Goal: Task Accomplishment & Management: Use online tool/utility

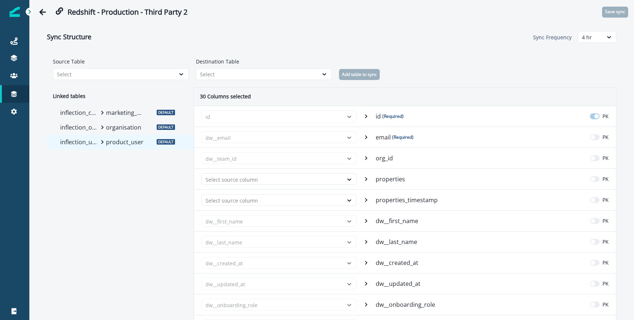
scroll to position [736, 0]
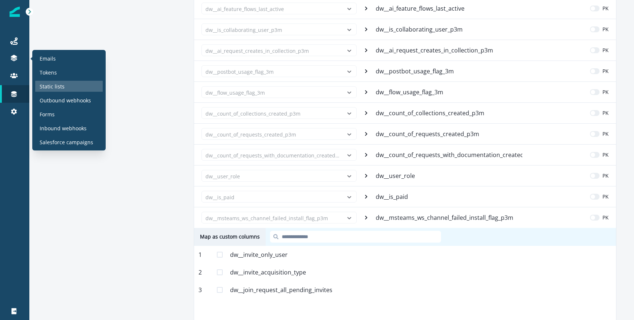
click at [57, 82] on div "Static lists" at bounding box center [69, 86] width 68 height 11
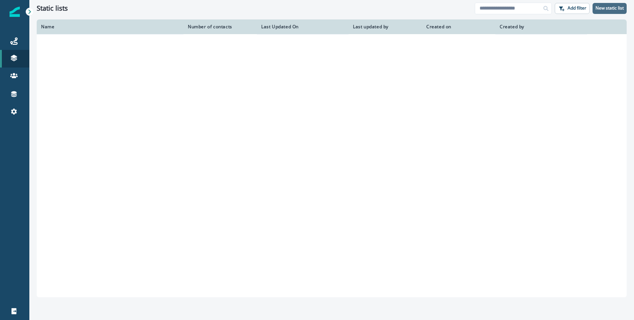
click at [614, 11] on button "New static list" at bounding box center [610, 8] width 34 height 11
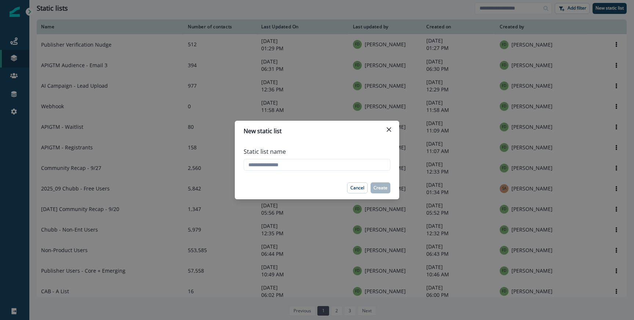
type input "*"
type input "**********"
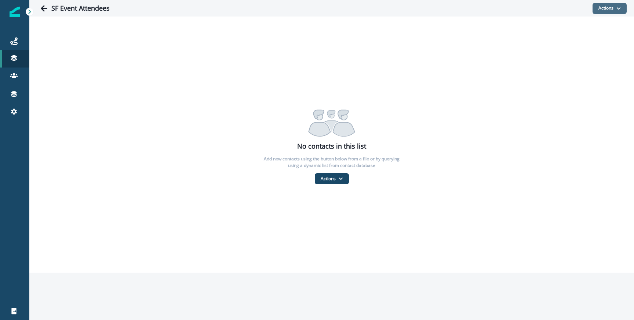
click at [609, 8] on button "Actions" at bounding box center [610, 8] width 34 height 11
click at [581, 39] on button "From a CSV file" at bounding box center [593, 40] width 65 height 12
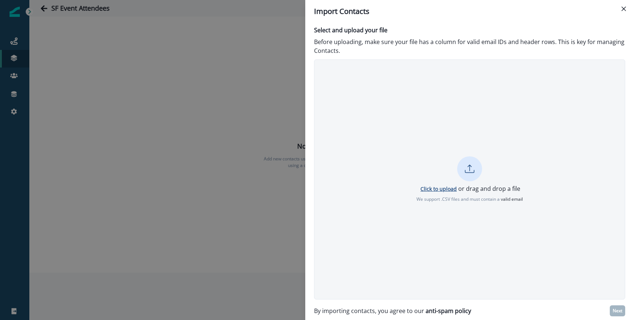
click at [435, 190] on p "Click to upload" at bounding box center [439, 188] width 36 height 7
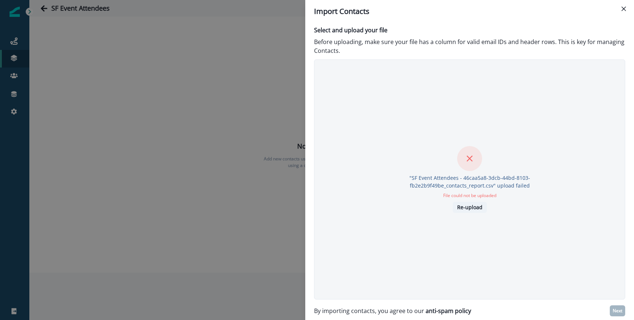
click at [481, 205] on p "Re-upload" at bounding box center [469, 207] width 25 height 6
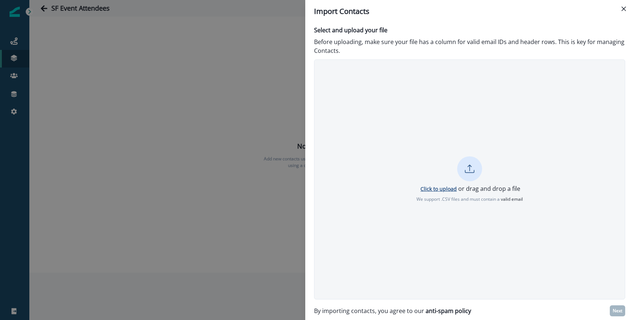
click at [442, 190] on p "Click to upload" at bounding box center [439, 188] width 36 height 7
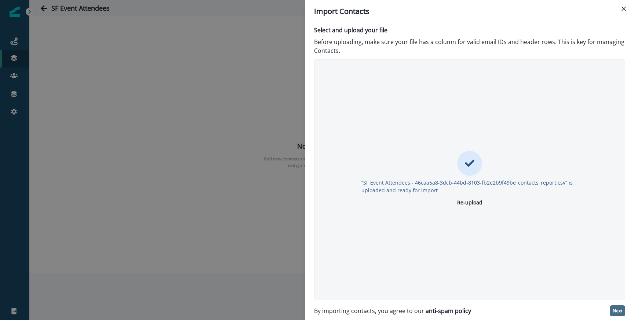
click at [617, 308] on p "Next" at bounding box center [618, 310] width 10 height 5
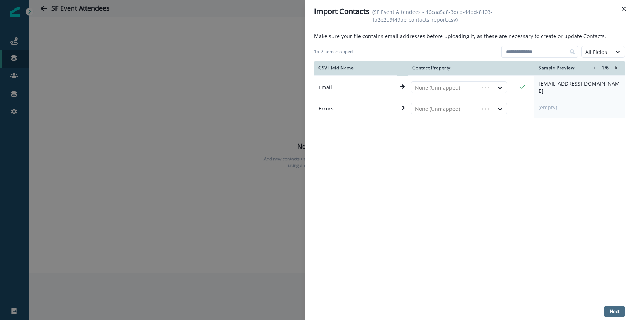
click at [614, 311] on p "Next" at bounding box center [615, 311] width 10 height 5
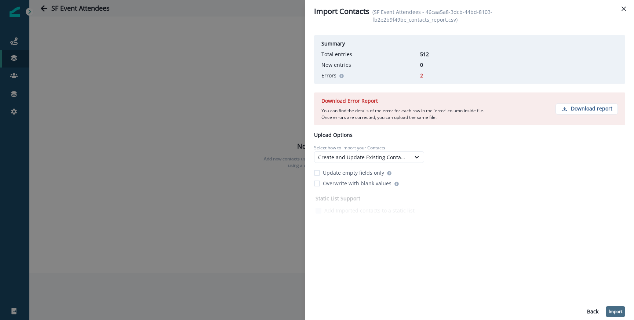
click at [614, 311] on p "Import" at bounding box center [616, 311] width 14 height 5
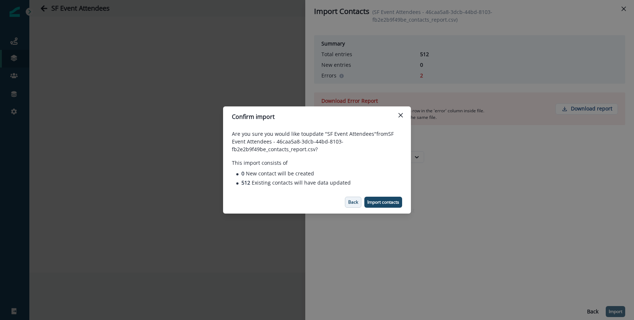
click at [350, 202] on p "Back" at bounding box center [353, 202] width 10 height 5
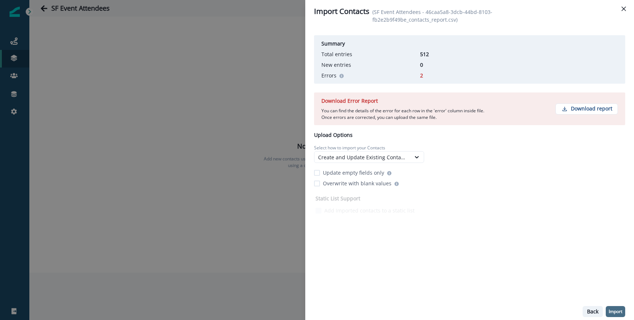
click at [588, 309] on p "Back" at bounding box center [592, 312] width 11 height 6
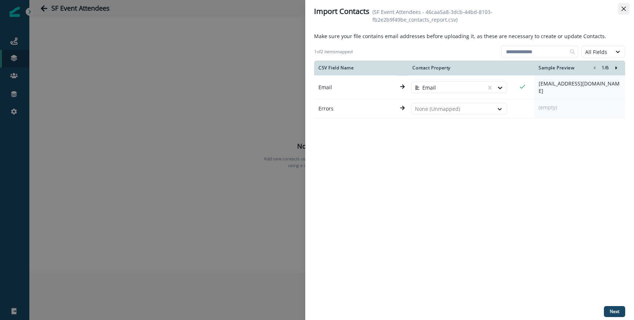
click at [627, 7] on button "Close" at bounding box center [624, 9] width 12 height 12
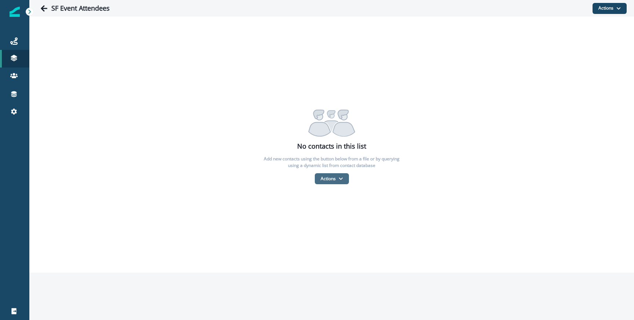
click at [328, 182] on button "Actions" at bounding box center [332, 178] width 34 height 11
click at [333, 209] on button "From a CSV file" at bounding box center [347, 210] width 65 height 12
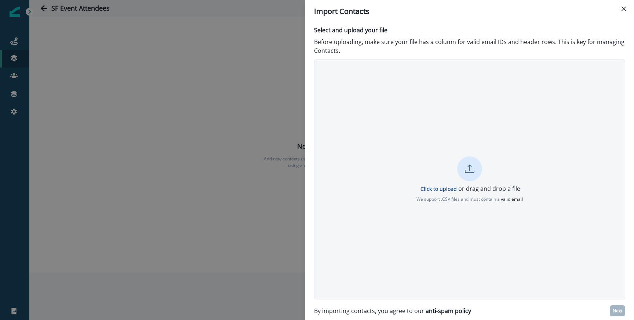
click at [448, 179] on div "Click to upload or drag and drop a file We support .CSV files and must contain …" at bounding box center [470, 179] width 311 height 46
click at [439, 189] on p "Click to upload" at bounding box center [439, 188] width 36 height 7
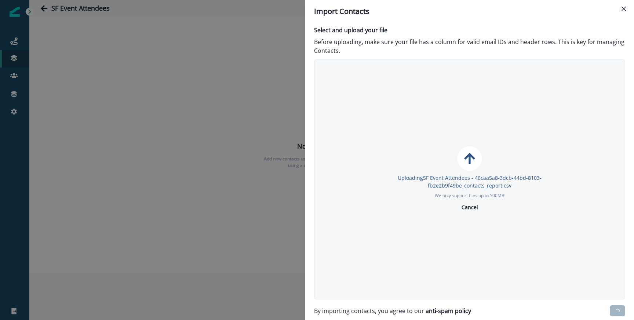
click at [459, 225] on div "Uploading SF Event Attendees - 46caa5a8-3dcb-44bd-8103-fb2e2b9f49be_contacts_re…" at bounding box center [469, 179] width 311 height 240
click at [468, 213] on div "Uploading SF Event Attendees - 46caa5a8-3dcb-44bd-8103-fb2e2b9f49be_contacts_re…" at bounding box center [469, 179] width 311 height 240
click at [468, 211] on button "Cancel" at bounding box center [469, 207] width 25 height 11
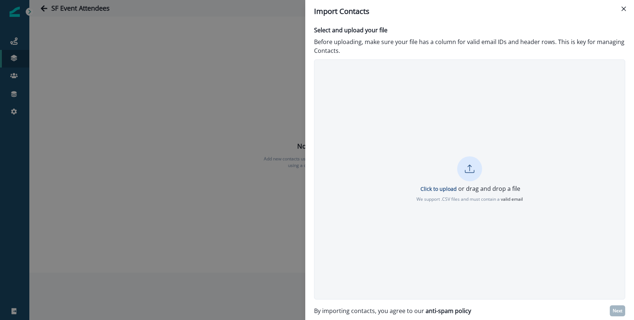
click at [447, 181] on div "Click to upload or drag and drop a file We support .CSV files and must contain …" at bounding box center [470, 179] width 311 height 46
click at [615, 308] on p "Next" at bounding box center [618, 310] width 10 height 5
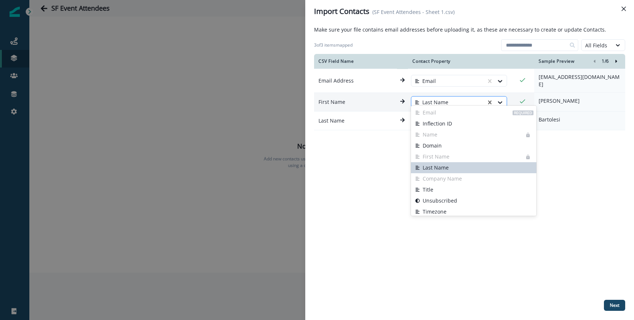
click at [453, 98] on div at bounding box center [449, 102] width 68 height 9
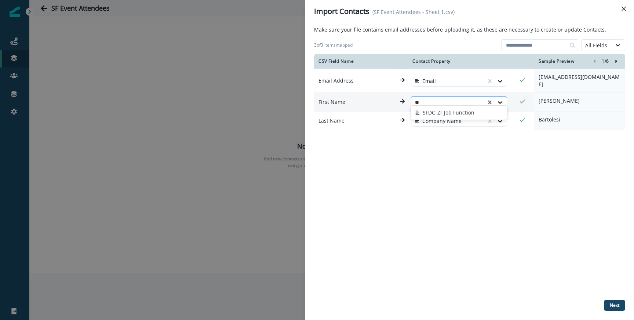
type input "*"
type input "**********"
click at [454, 106] on div "First Name" at bounding box center [459, 113] width 96 height 14
click at [462, 112] on td "Company Name" at bounding box center [462, 121] width 108 height 19
click at [460, 115] on div "Company Name" at bounding box center [448, 121] width 75 height 12
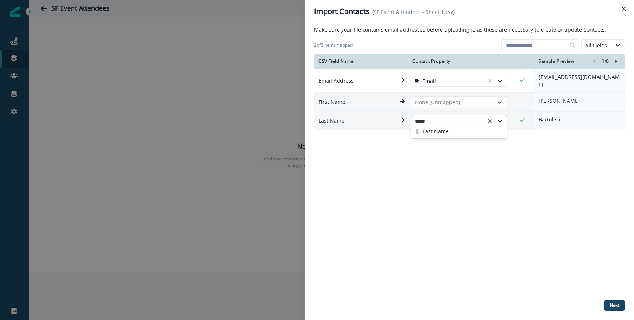
type input "******"
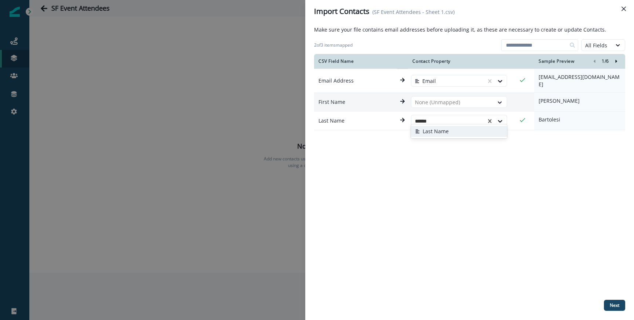
click at [444, 135] on button "Last Name" at bounding box center [459, 131] width 96 height 11
click at [467, 178] on div "CSV Field Name Contact Property Sample Preview 1 / 6 Email Address Email bartol…" at bounding box center [469, 175] width 311 height 243
click at [616, 303] on p "Next" at bounding box center [615, 305] width 10 height 5
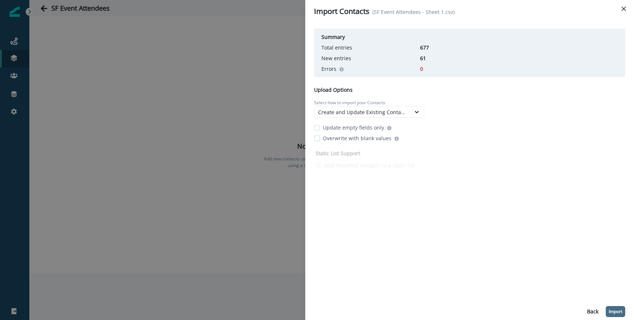
click at [616, 308] on button "Import" at bounding box center [615, 311] width 19 height 11
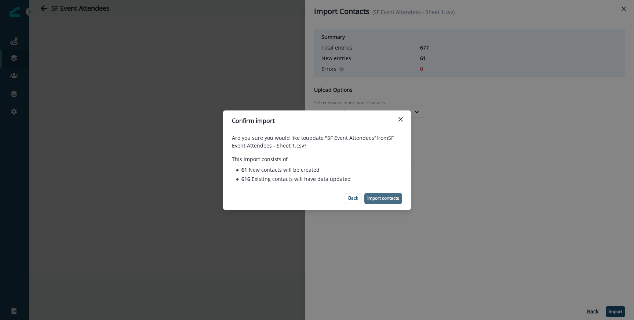
click at [379, 200] on p "Import contacts" at bounding box center [383, 198] width 32 height 5
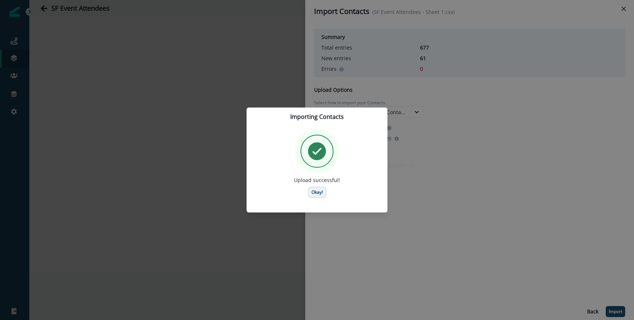
click at [317, 190] on p "Okay!" at bounding box center [317, 192] width 11 height 5
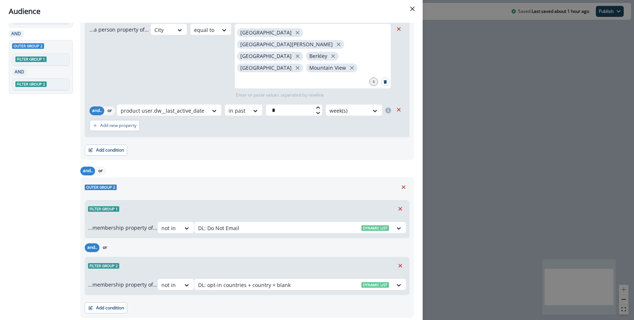
scroll to position [58, 0]
click at [113, 121] on button "Add new property" at bounding box center [115, 126] width 50 height 11
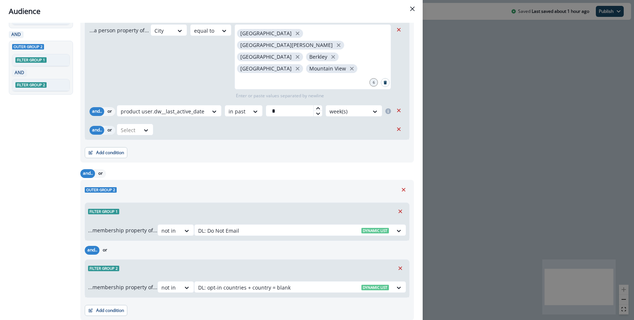
click at [112, 126] on button "or" at bounding box center [109, 130] width 11 height 9
click at [133, 126] on div at bounding box center [128, 130] width 15 height 9
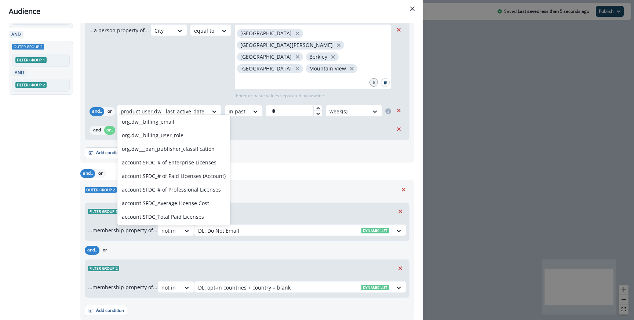
scroll to position [0, 0]
type input "****"
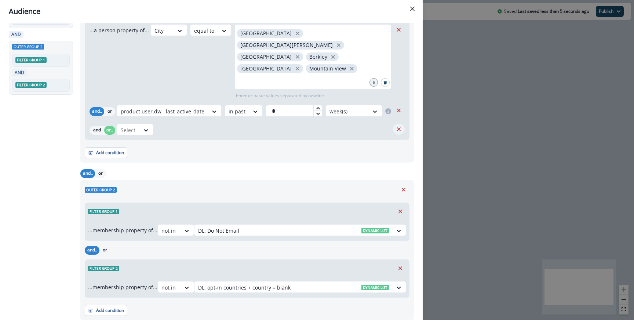
click at [401, 126] on icon "Remove" at bounding box center [399, 129] width 7 height 7
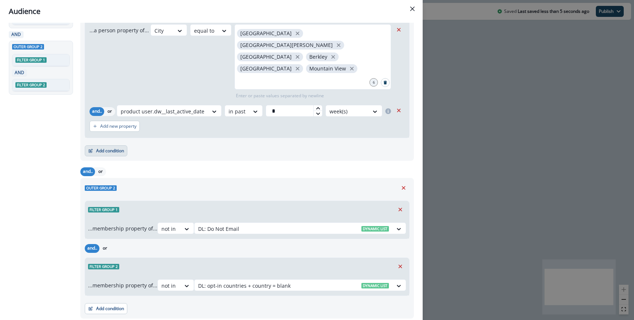
click at [100, 145] on button "Add condition" at bounding box center [106, 150] width 43 height 11
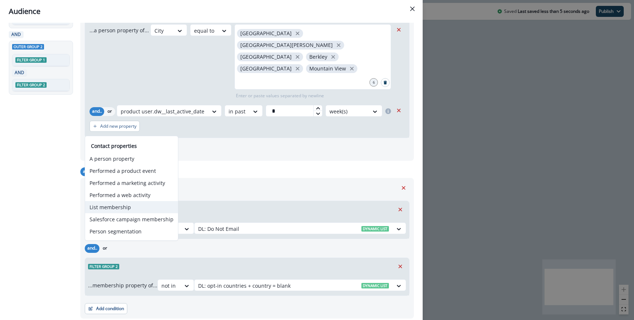
click at [116, 202] on button "List membership" at bounding box center [131, 207] width 93 height 12
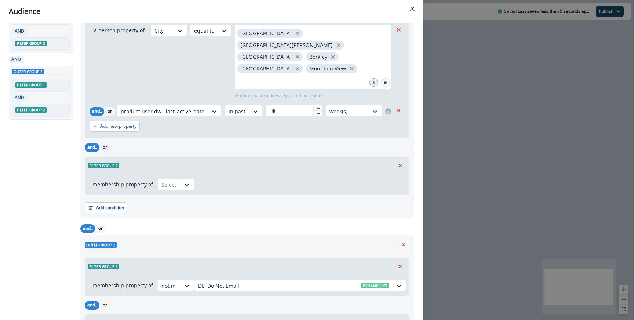
click at [109, 143] on button "or" at bounding box center [104, 147] width 11 height 9
click at [186, 181] on icon at bounding box center [187, 184] width 7 height 7
click at [173, 189] on div "in" at bounding box center [178, 192] width 37 height 14
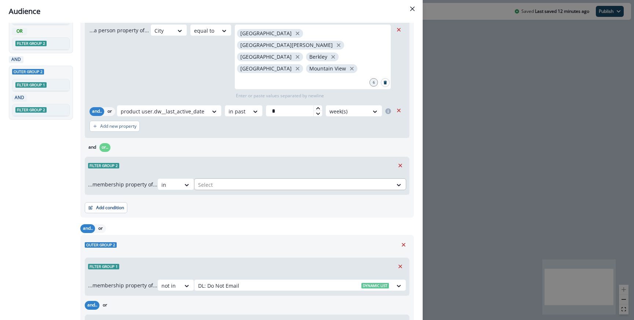
click at [232, 180] on div at bounding box center [293, 184] width 191 height 9
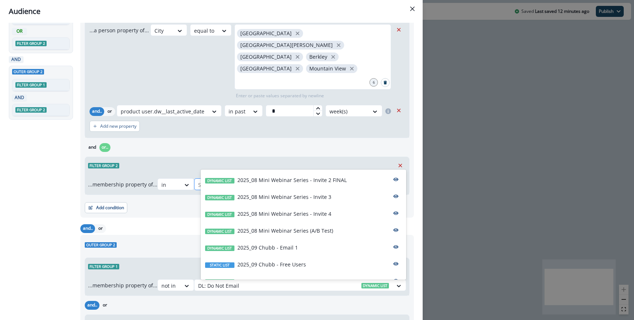
type input "*"
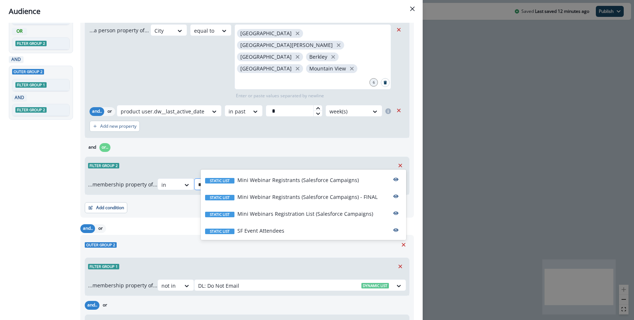
type input "**"
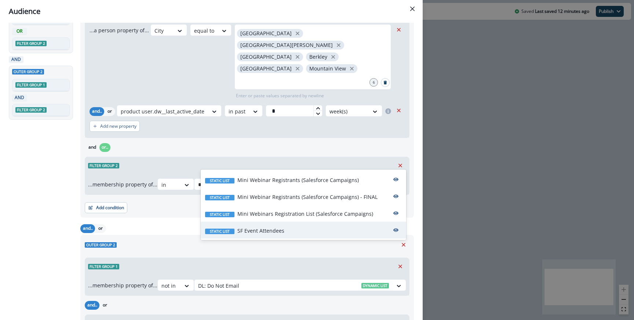
click at [251, 233] on p "SF Event Attendees" at bounding box center [260, 231] width 47 height 8
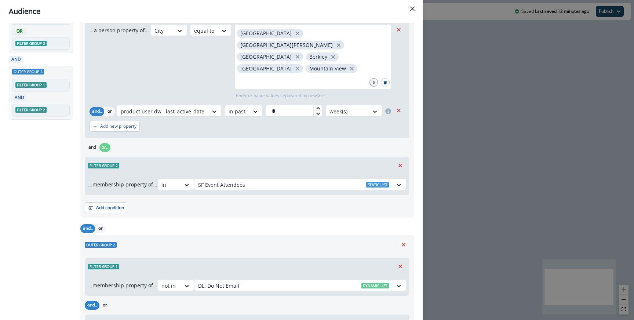
click at [278, 195] on div "Add condition Contact properties A person property Performed a product event Pe…" at bounding box center [247, 204] width 325 height 18
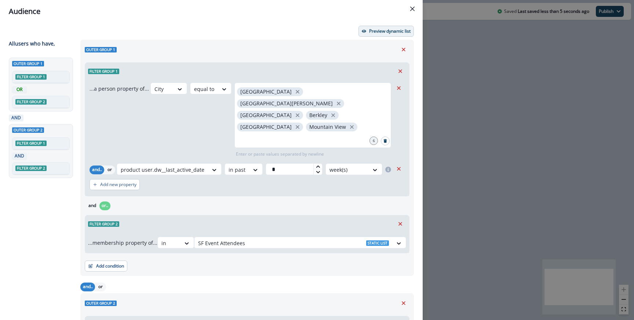
click at [373, 35] on button "Preview dynamic list" at bounding box center [386, 31] width 55 height 11
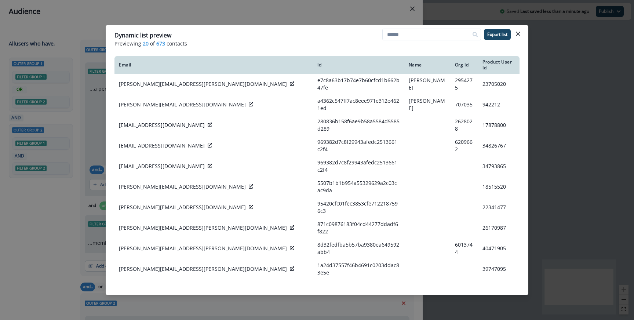
click at [157, 44] on span "673" at bounding box center [160, 44] width 9 height 8
copy span "673"
click at [279, 17] on div "Dynamic list preview Previewing 20 of 673 contacts Export list Email Id Name Or…" at bounding box center [317, 160] width 634 height 320
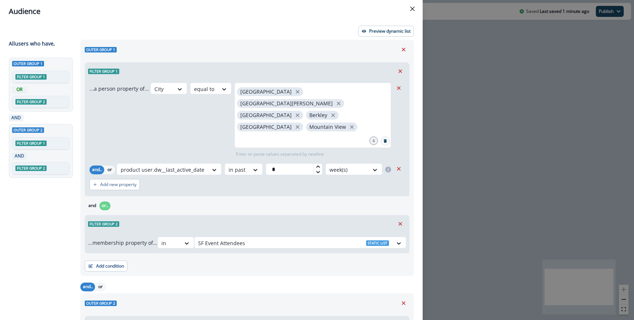
click at [302, 199] on div "and or.." at bounding box center [247, 205] width 325 height 13
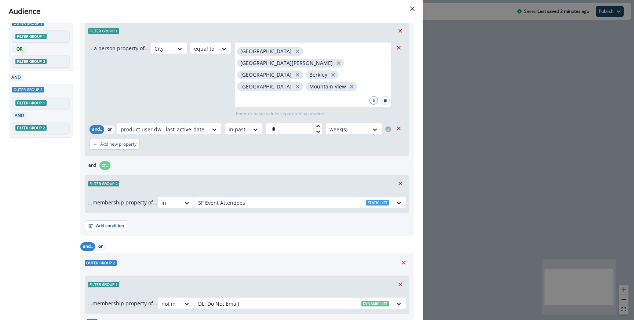
scroll to position [116, 0]
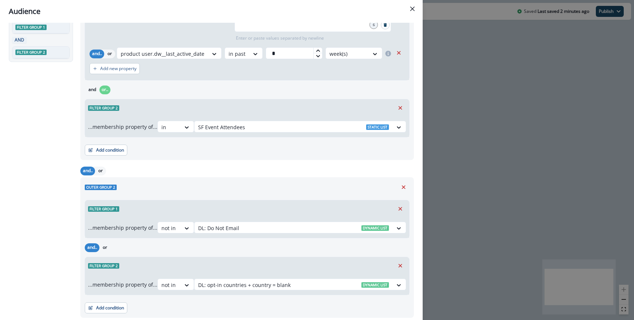
click at [482, 188] on div "Audience Preview dynamic list All user s who have, Outer group 1 Filter group 1…" at bounding box center [317, 160] width 634 height 320
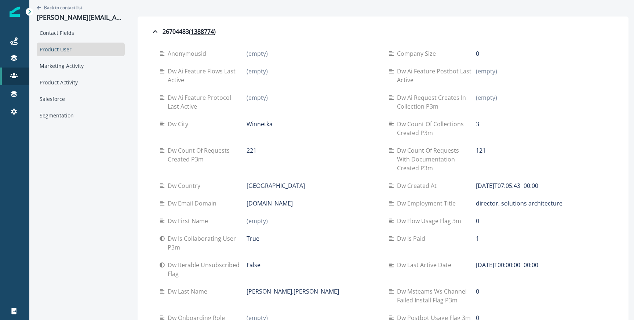
click at [275, 234] on div "True" at bounding box center [312, 238] width 131 height 9
